Goal: Task Accomplishment & Management: Use online tool/utility

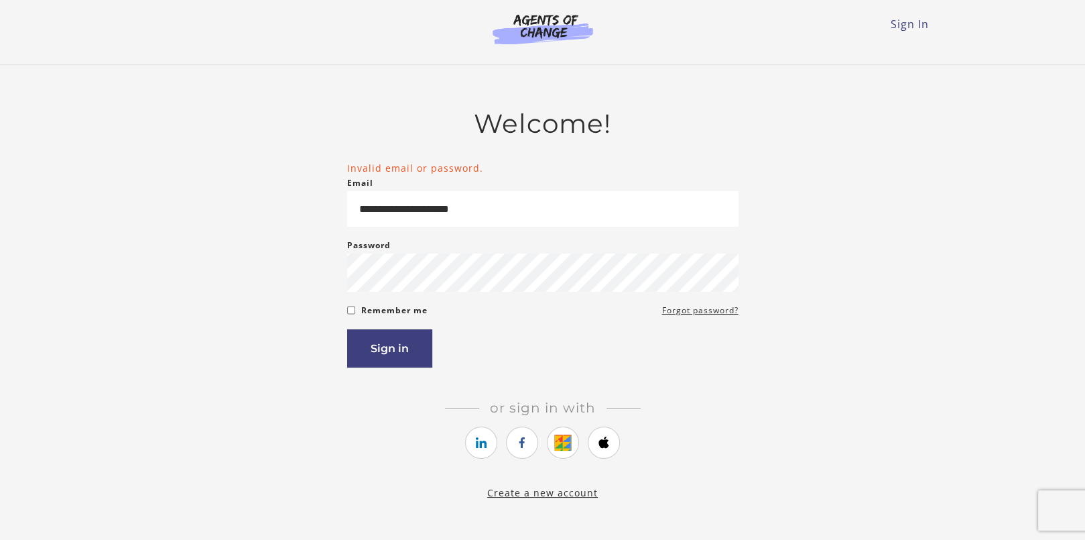
click at [490, 328] on form "**********" at bounding box center [543, 264] width 392 height 206
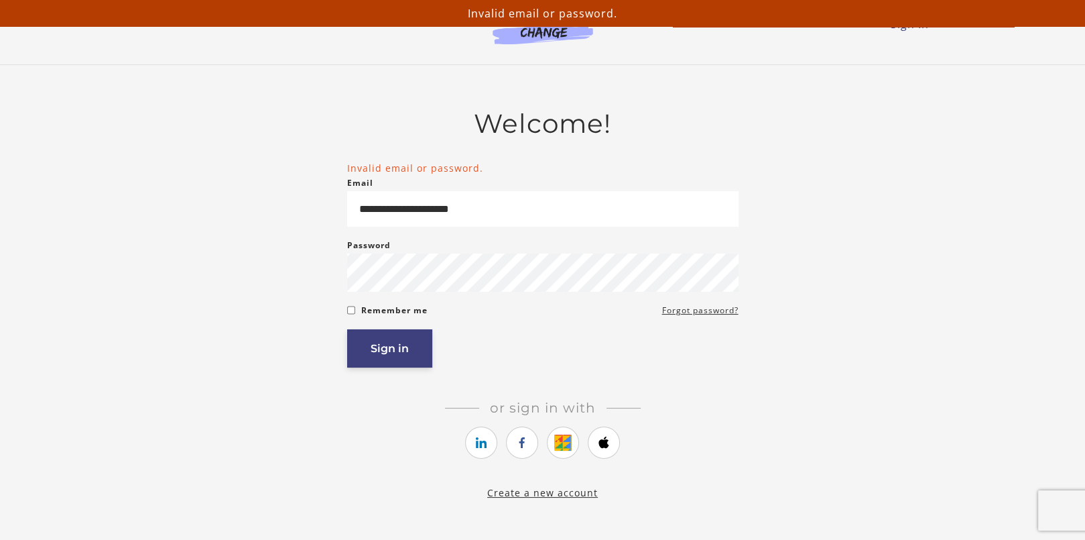
click at [392, 361] on button "Sign in" at bounding box center [389, 348] width 85 height 38
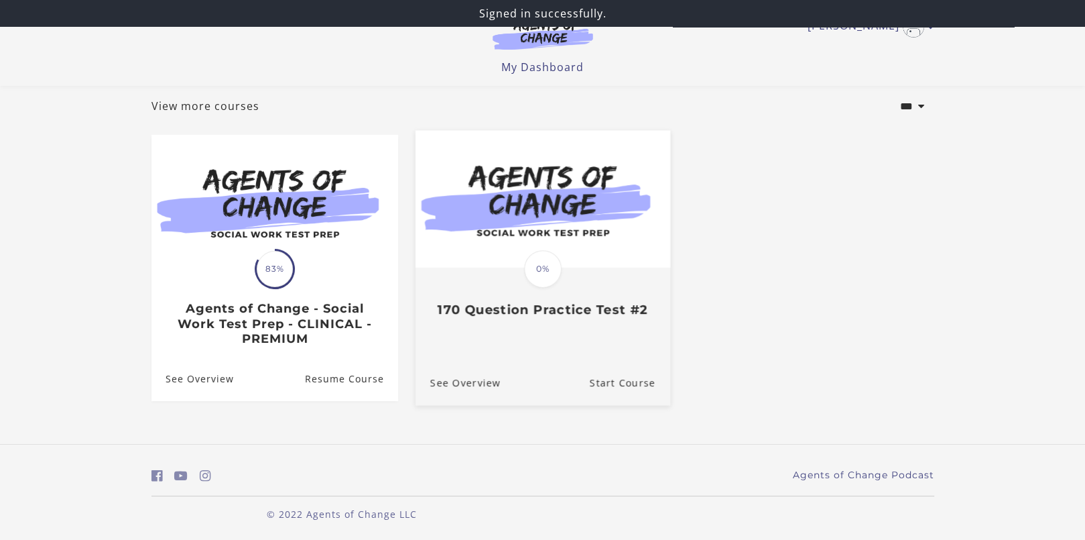
scroll to position [76, 0]
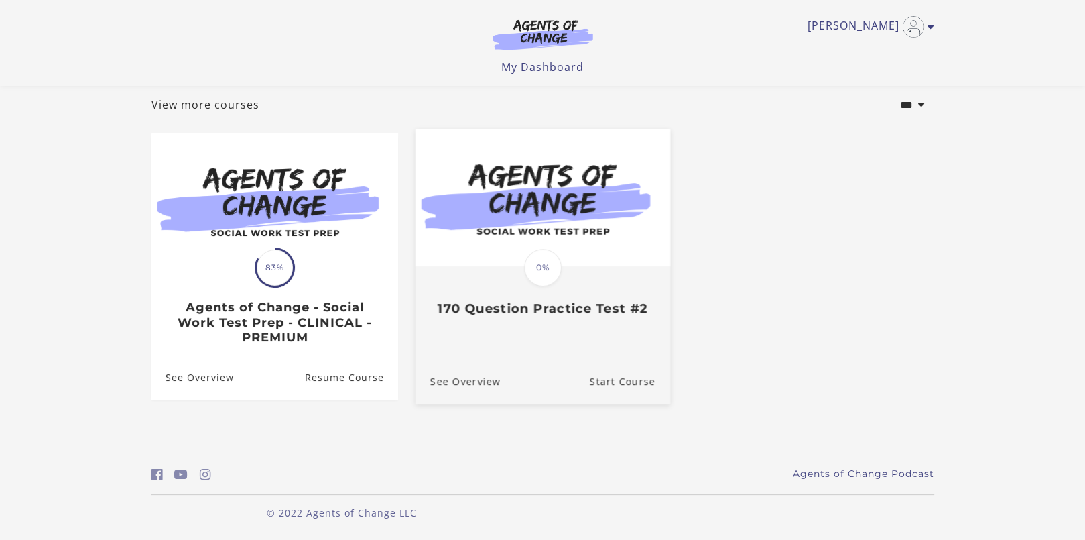
click at [608, 250] on img at bounding box center [542, 197] width 255 height 137
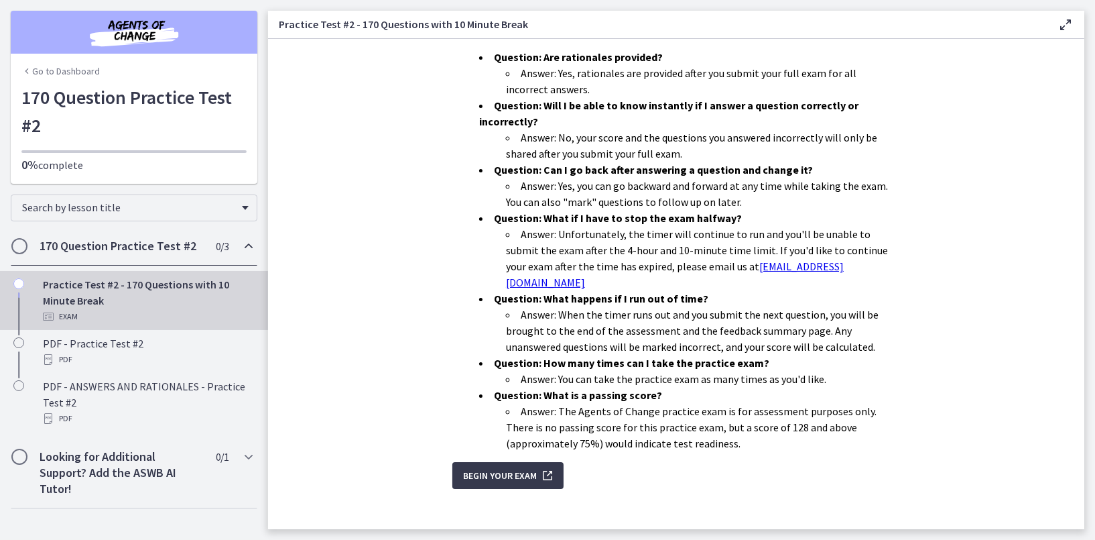
scroll to position [364, 0]
click at [497, 467] on span "Begin Your Exam" at bounding box center [500, 475] width 74 height 16
